Goal: Find specific page/section: Find specific page/section

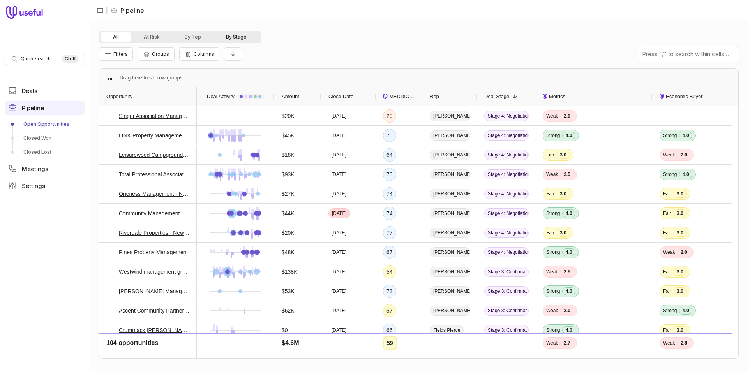
click at [228, 36] on button "By Stage" at bounding box center [236, 36] width 46 height 9
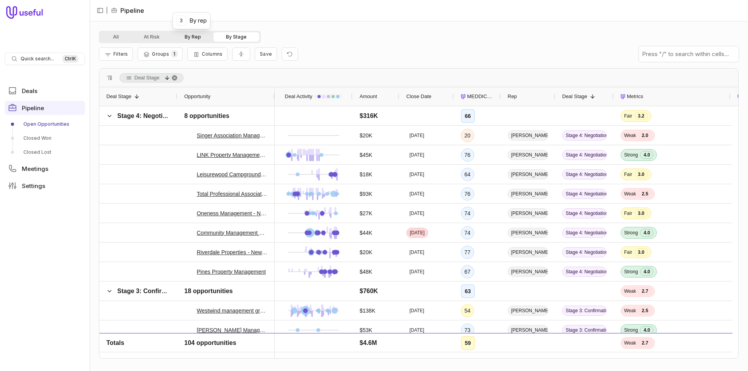
click at [192, 36] on button "By Rep" at bounding box center [192, 36] width 41 height 9
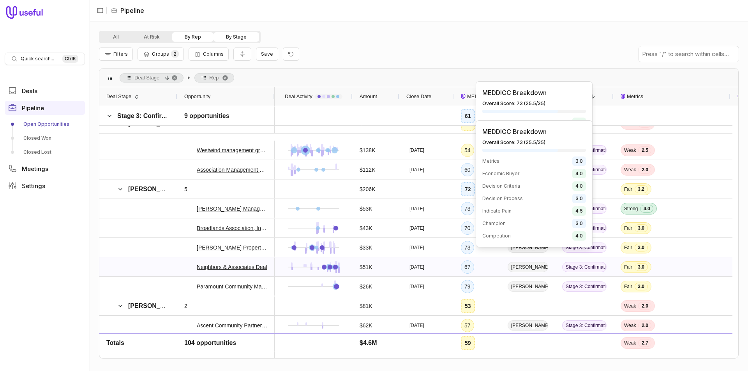
scroll to position [390, 0]
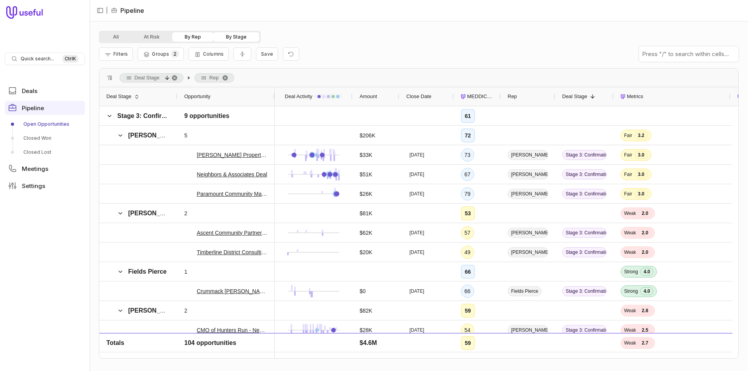
click at [585, 101] on div "Deal Stage 1" at bounding box center [584, 96] width 44 height 15
